Goal: Navigation & Orientation: Find specific page/section

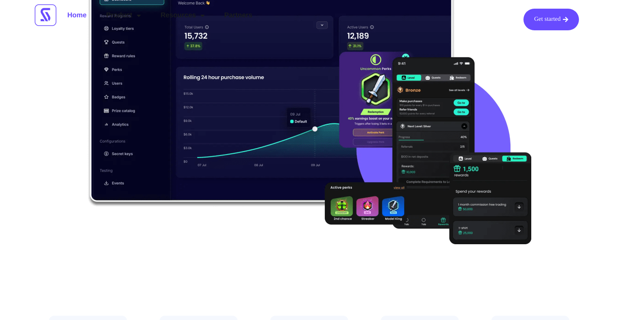
scroll to position [43, 0]
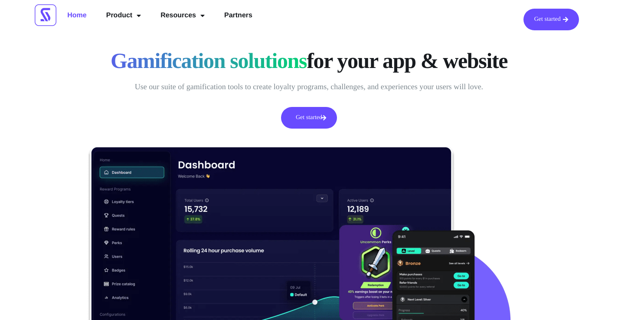
click at [320, 118] on link "Get started" at bounding box center [309, 118] width 56 height 22
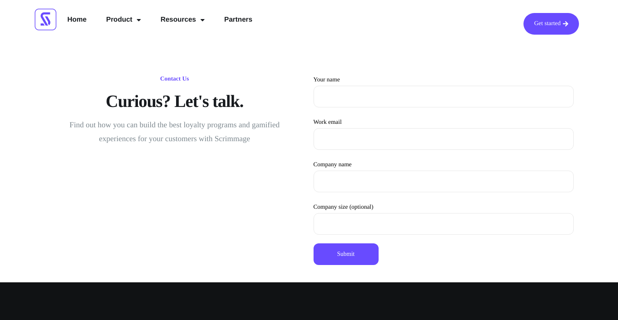
click at [54, 22] on img at bounding box center [46, 20] width 22 height 22
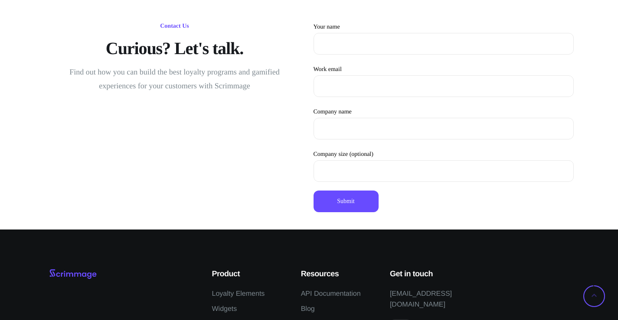
scroll to position [2557, 0]
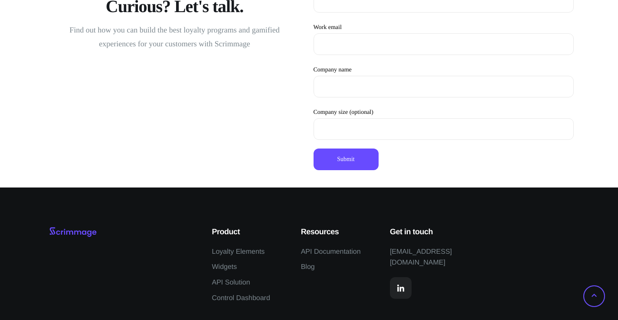
click at [596, 295] on icon at bounding box center [594, 297] width 22 height 22
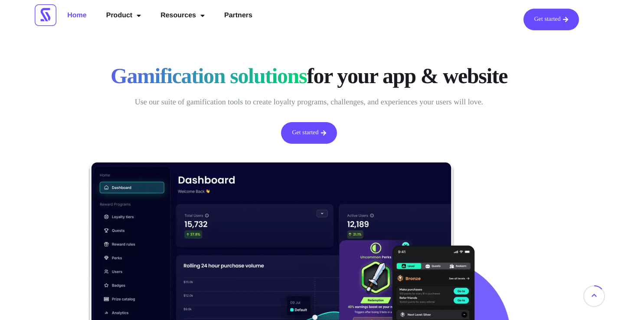
scroll to position [0, 0]
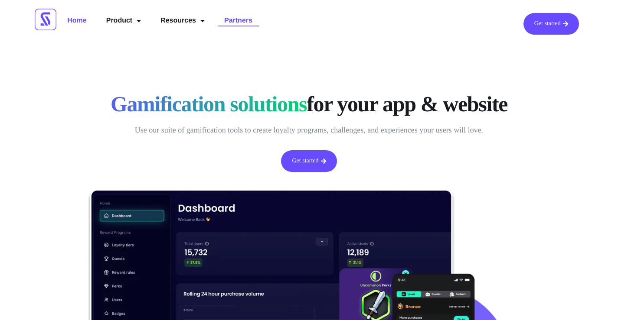
click at [230, 16] on link "Partners" at bounding box center [238, 21] width 41 height 16
